Goal: Task Accomplishment & Management: Complete application form

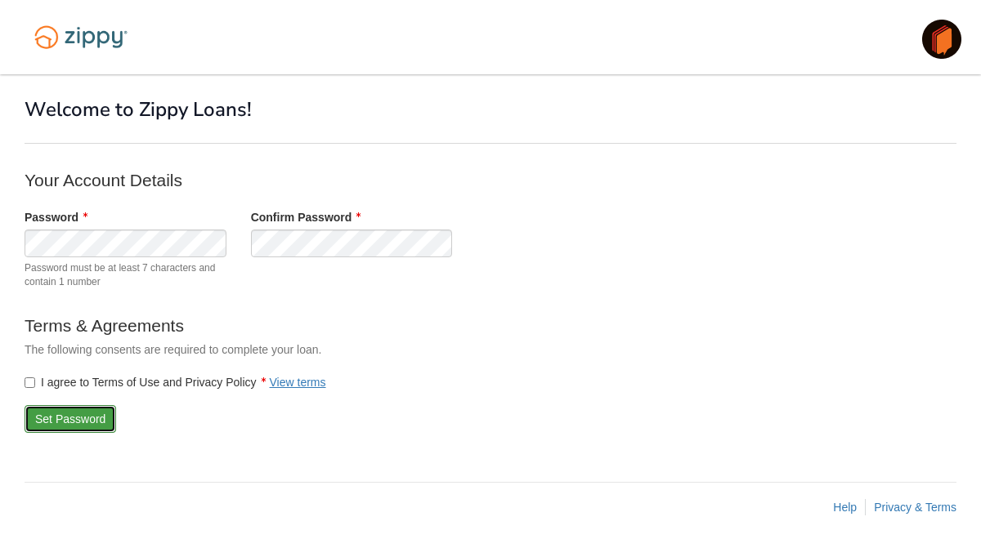
click at [69, 418] on button "Set Password" at bounding box center [71, 419] width 92 height 28
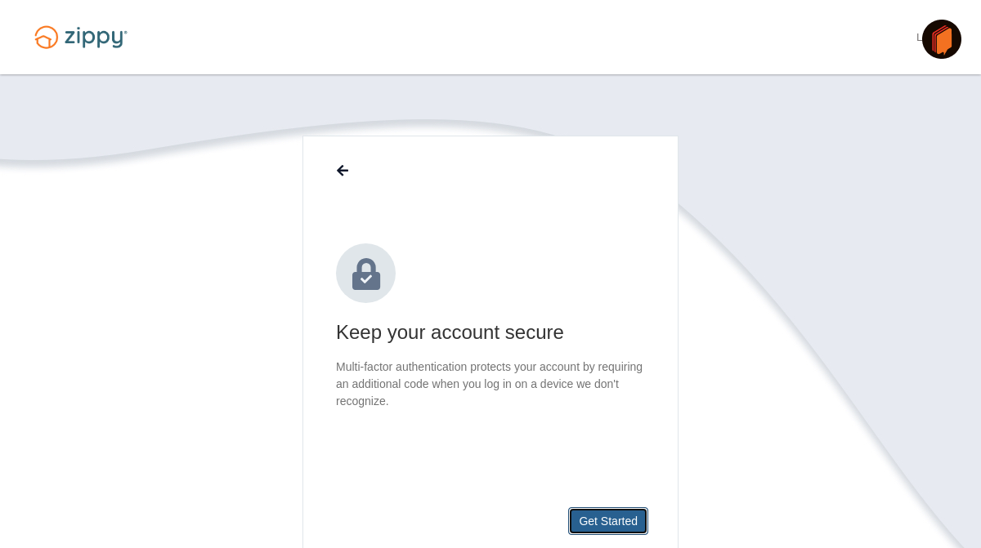
click at [608, 521] on button "Get Started" at bounding box center [608, 522] width 80 height 28
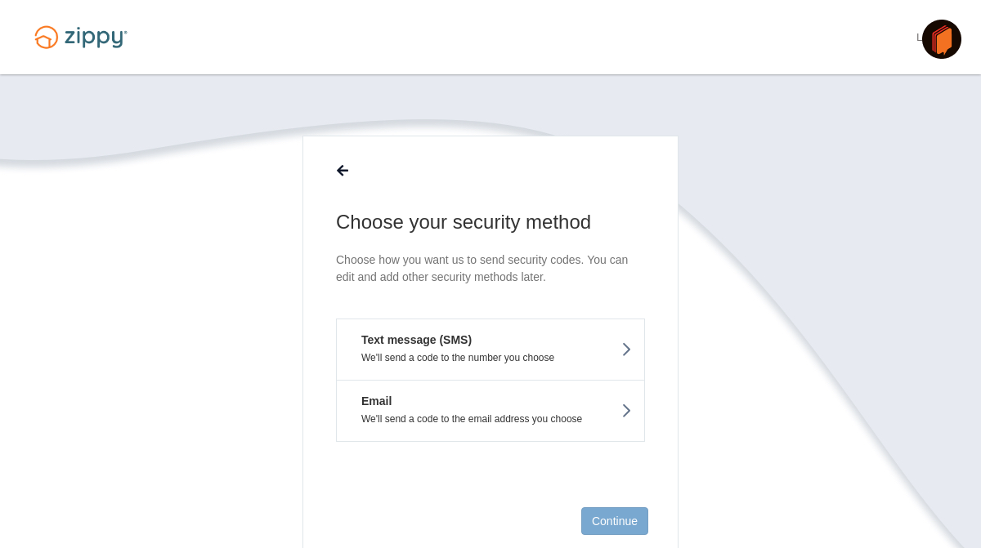
click at [463, 348] on button "Text message (SMS) We'll send a code to the number you choose" at bounding box center [490, 349] width 309 height 61
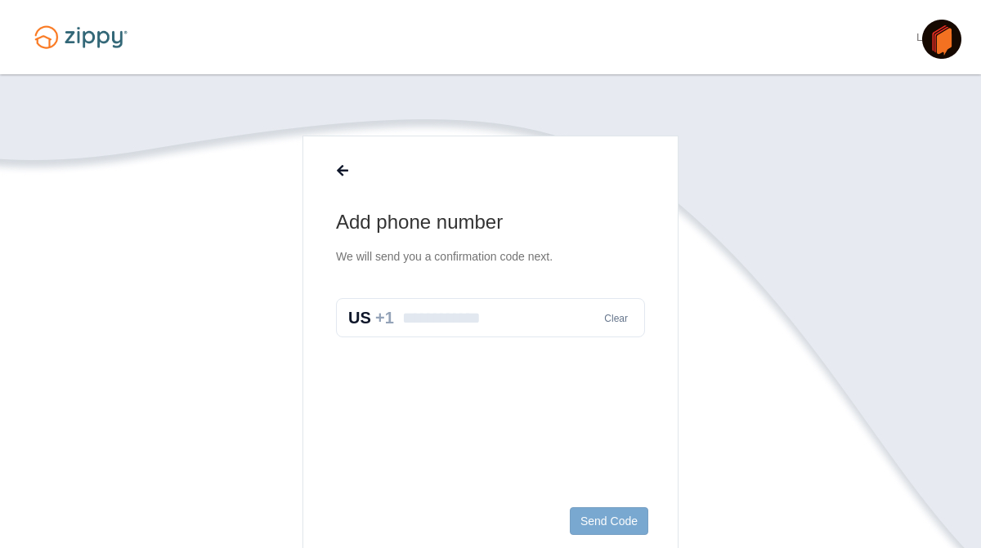
click at [445, 327] on input "text" at bounding box center [490, 317] width 309 height 39
type input "**********"
click at [615, 528] on button "Send Code" at bounding box center [609, 522] width 78 height 28
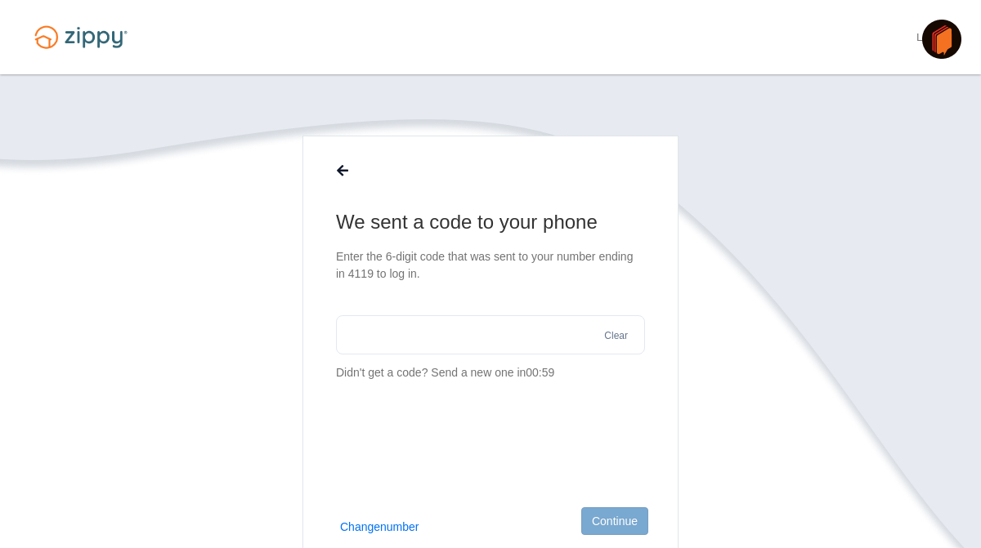
click at [365, 337] on input "text" at bounding box center [490, 335] width 309 height 39
type input "******"
click at [625, 517] on button "Continue" at bounding box center [614, 522] width 67 height 28
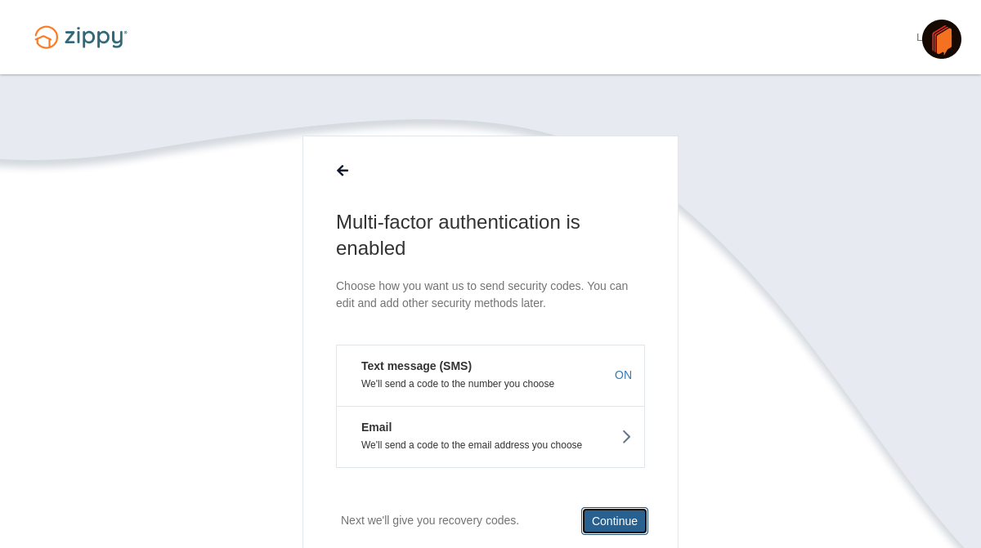
click at [621, 524] on button "Continue" at bounding box center [614, 522] width 67 height 28
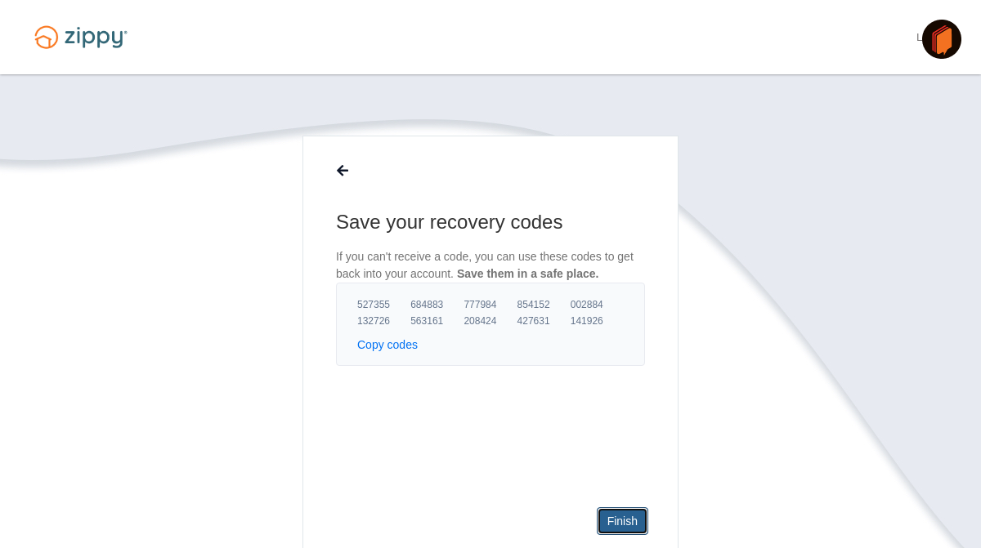
click at [619, 517] on link "Finish" at bounding box center [622, 522] width 51 height 28
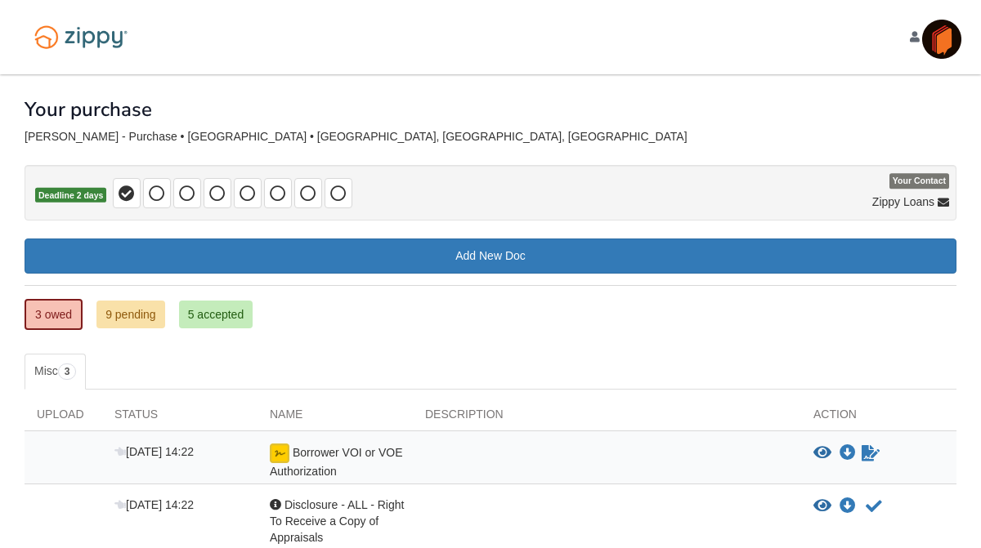
click at [365, 25] on div "[EMAIL_ADDRESS][DOMAIN_NAME] Logout" at bounding box center [490, 37] width 956 height 74
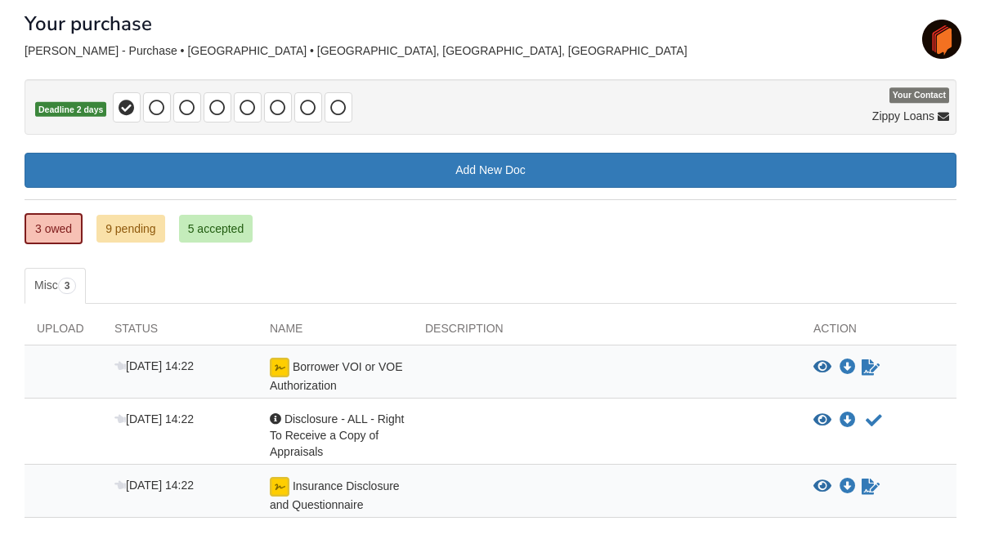
scroll to position [98, 0]
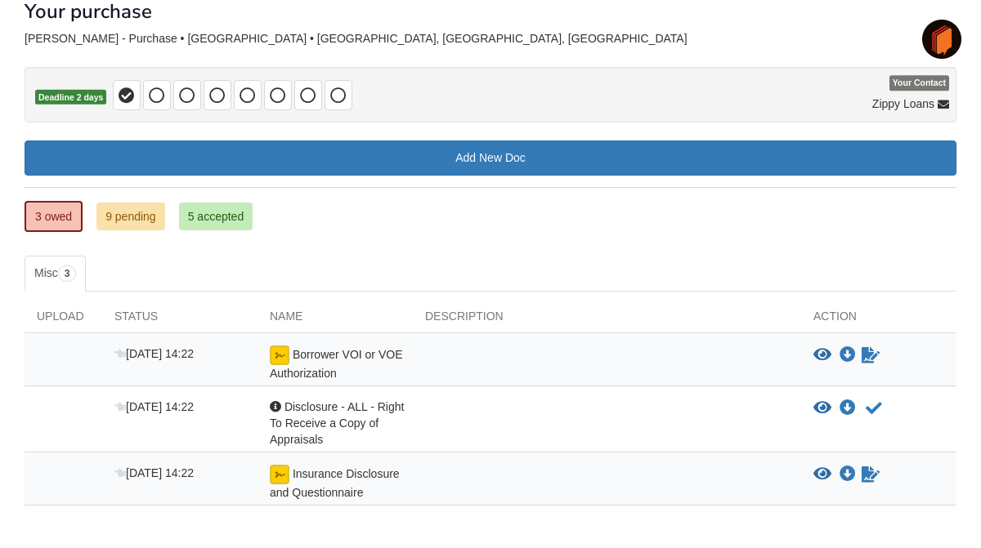
click at [584, 88] on p "Deadline 2 days" at bounding box center [491, 95] width 932 height 56
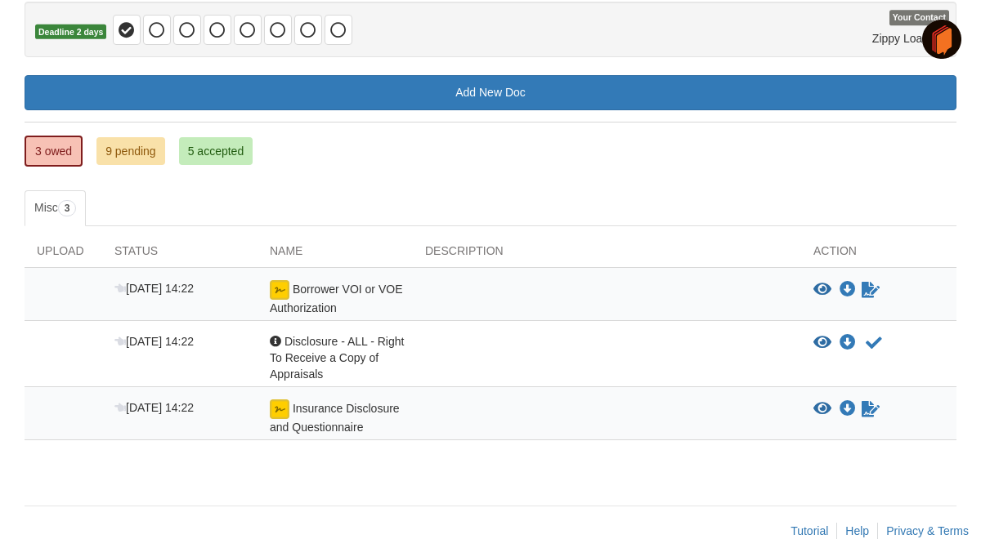
scroll to position [186, 0]
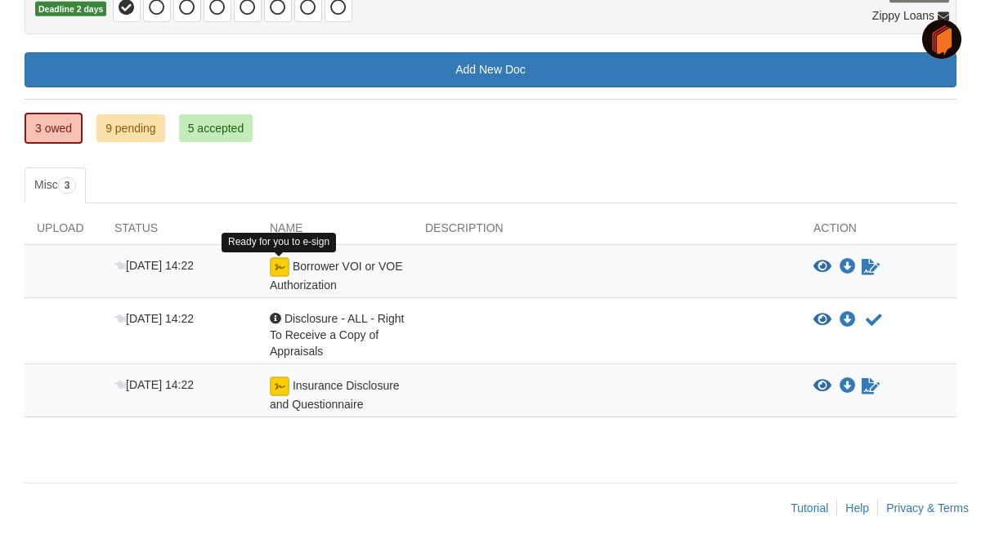
click at [278, 267] on img at bounding box center [280, 267] width 20 height 20
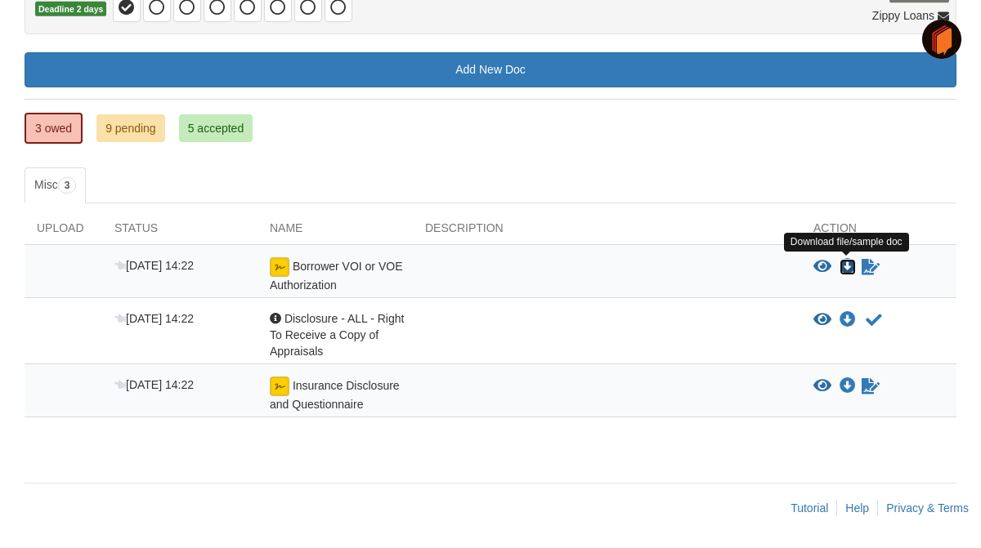
click at [849, 263] on icon "Download Borrower VOI or VOE Authorization" at bounding box center [847, 267] width 16 height 16
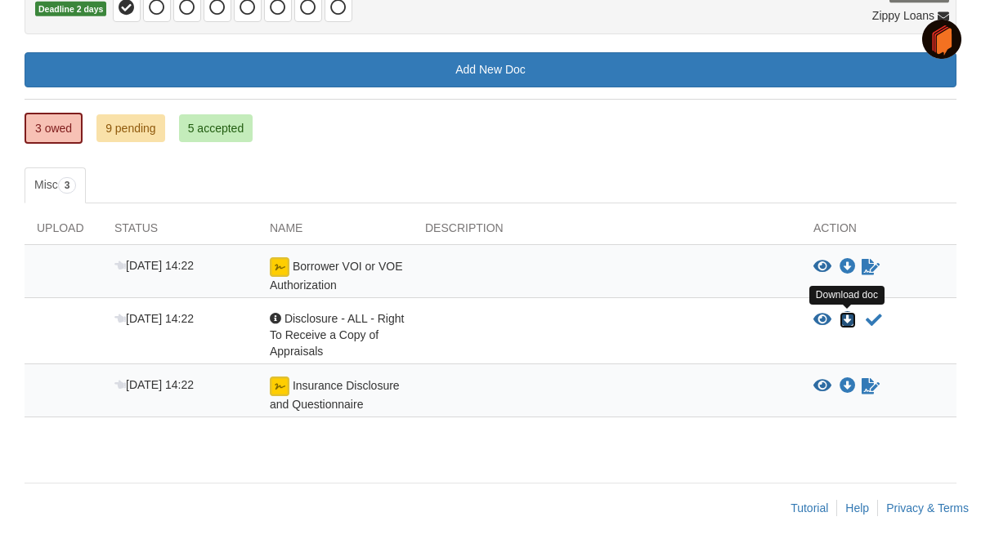
click at [848, 318] on icon "Download Disclosure - ALL - Right To Receive a Copy of Appraisals" at bounding box center [847, 320] width 16 height 16
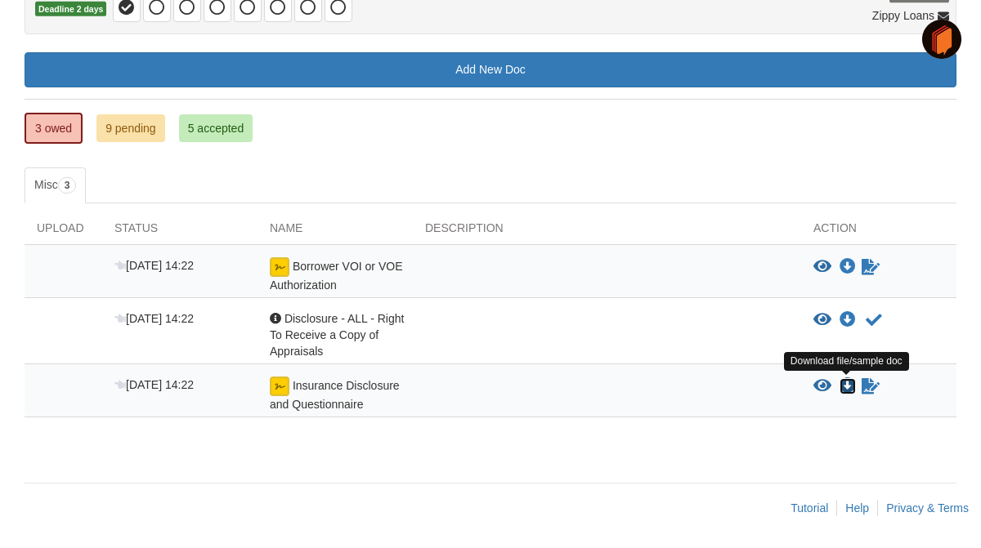
click at [850, 385] on icon "Download Insurance Disclosure and Questionnaire" at bounding box center [847, 386] width 16 height 16
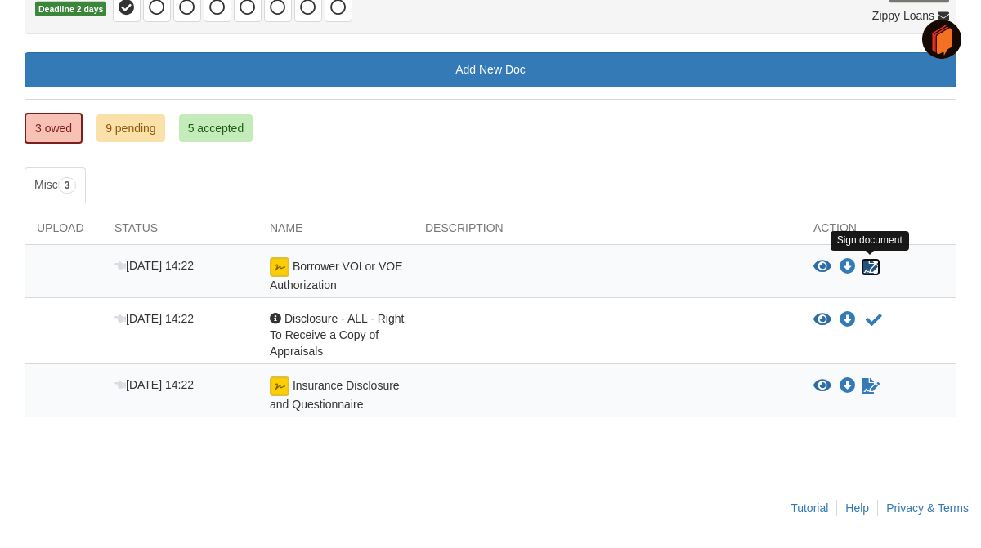
click at [870, 266] on icon "Sign Form" at bounding box center [871, 267] width 18 height 16
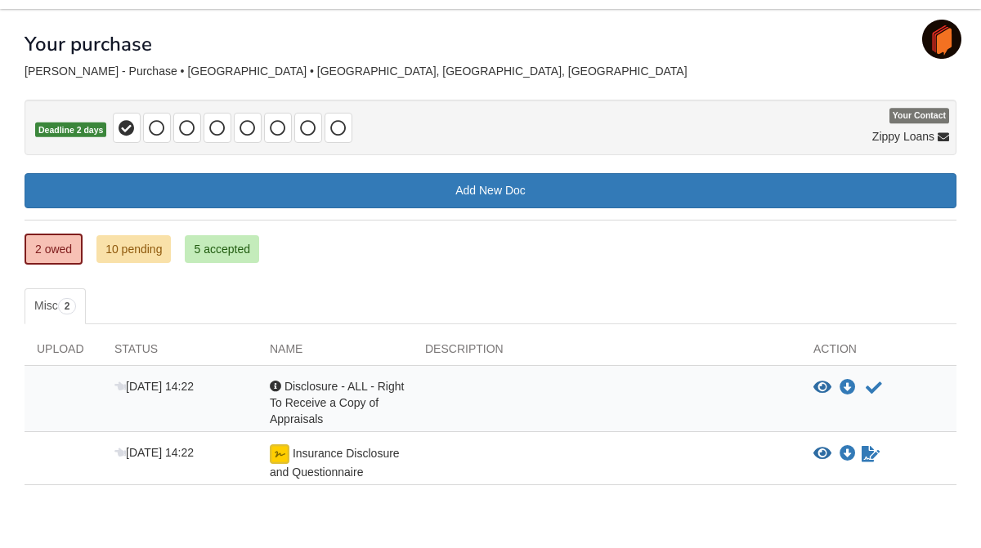
scroll to position [98, 0]
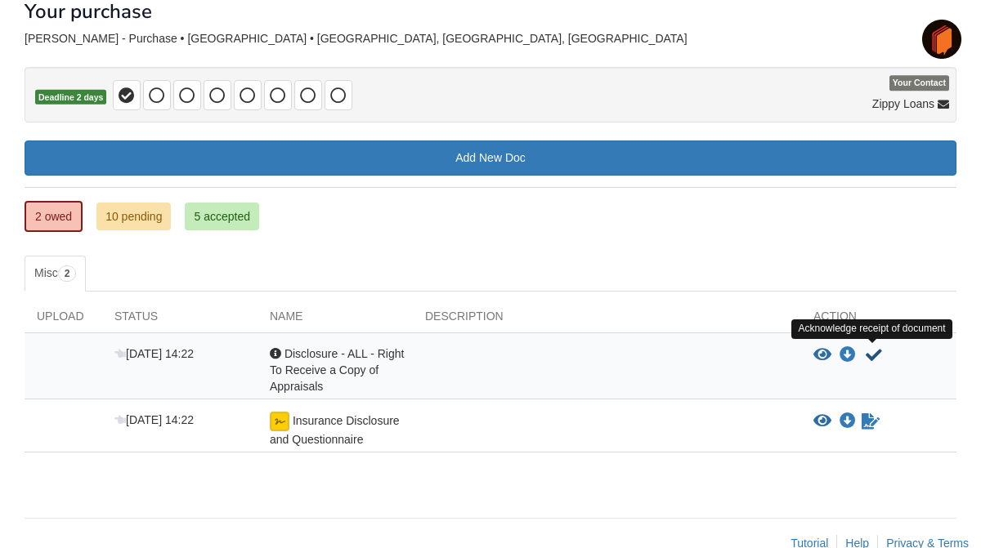
click at [873, 352] on icon "Acknowledge receipt of document" at bounding box center [874, 355] width 16 height 16
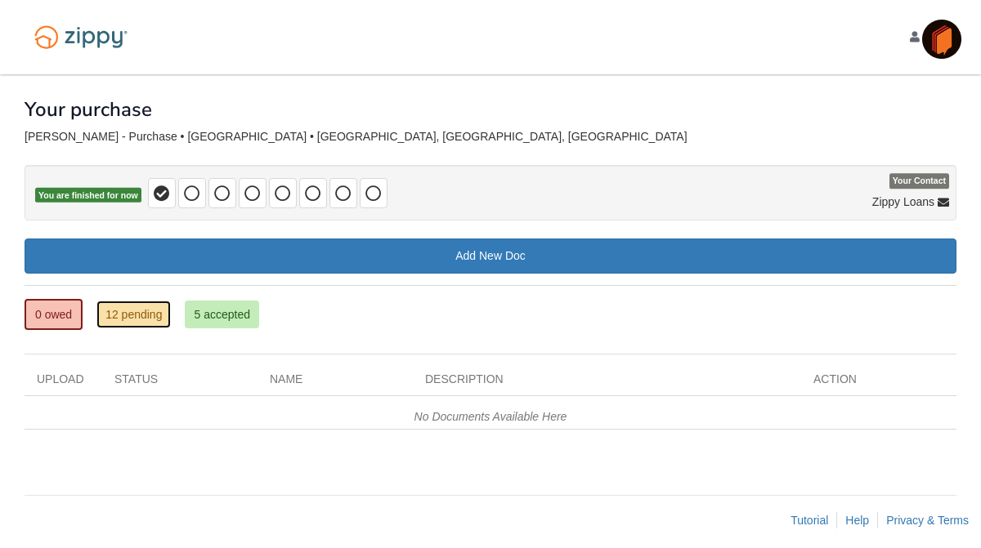
click at [136, 316] on link "12 pending" at bounding box center [133, 315] width 74 height 28
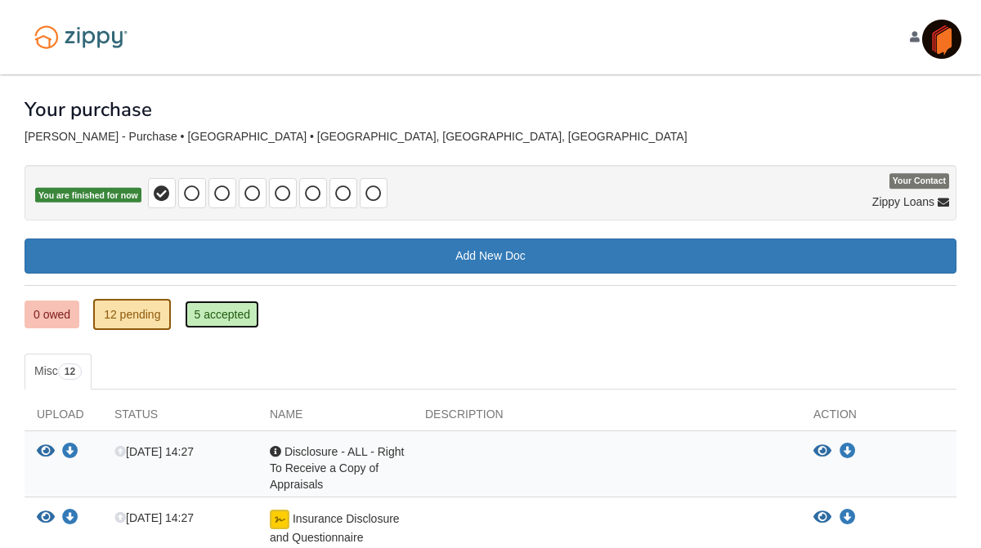
click at [230, 315] on link "5 accepted" at bounding box center [222, 315] width 74 height 28
